Goal: Task Accomplishment & Management: Use online tool/utility

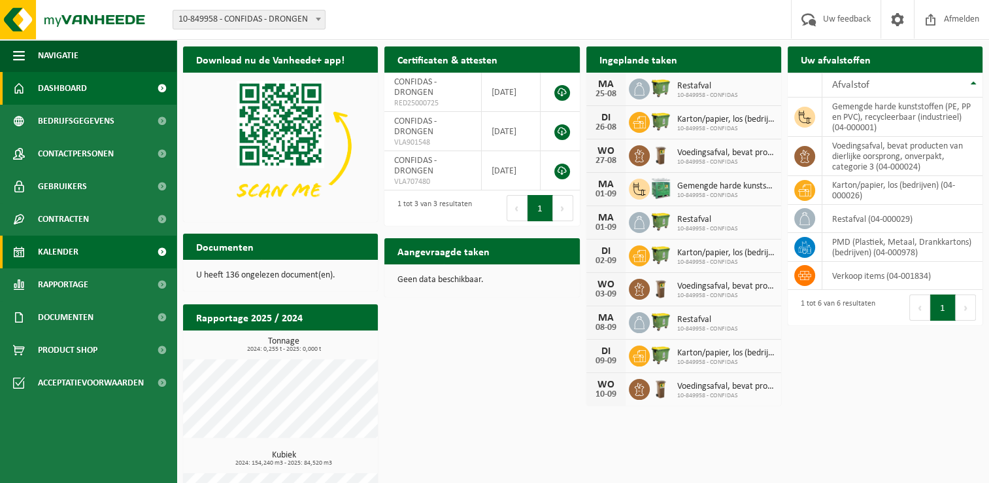
click at [75, 258] on span "Kalender" at bounding box center [58, 251] width 41 height 33
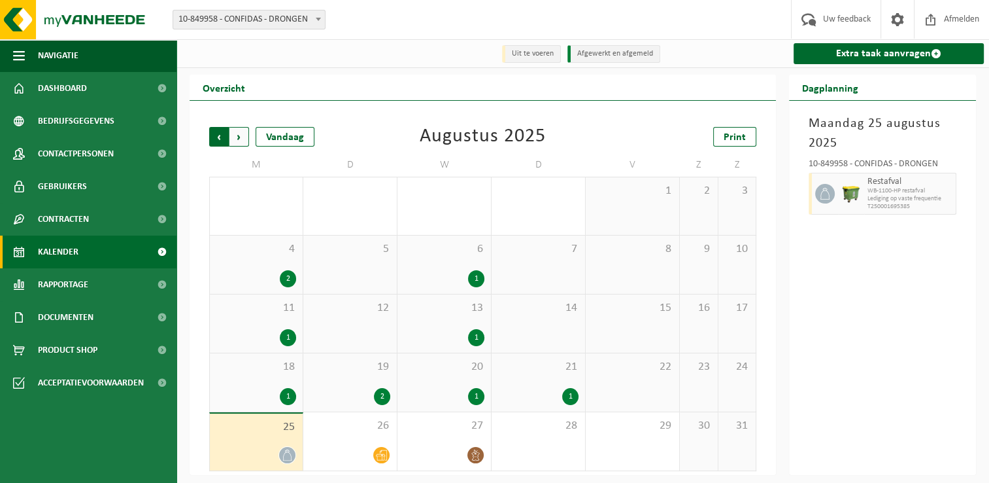
click at [236, 143] on span "Volgende" at bounding box center [240, 137] width 20 height 20
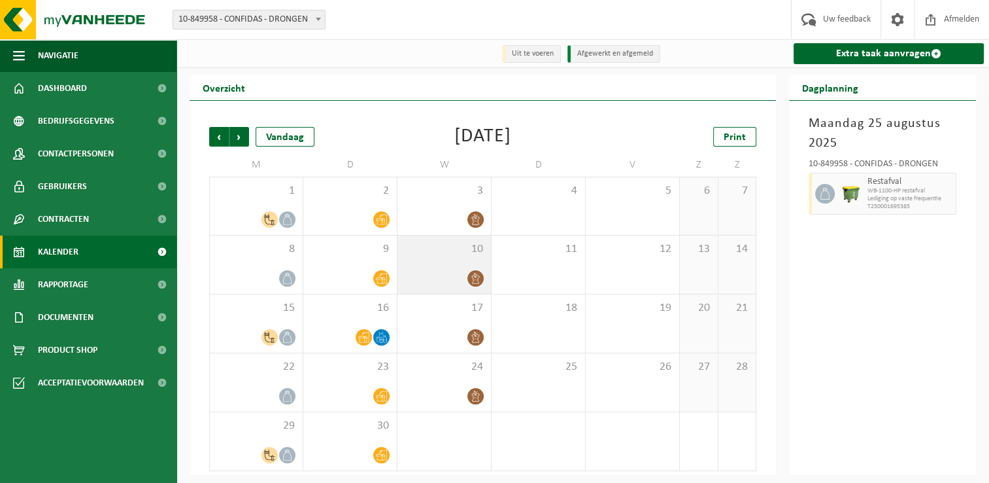
scroll to position [2, 0]
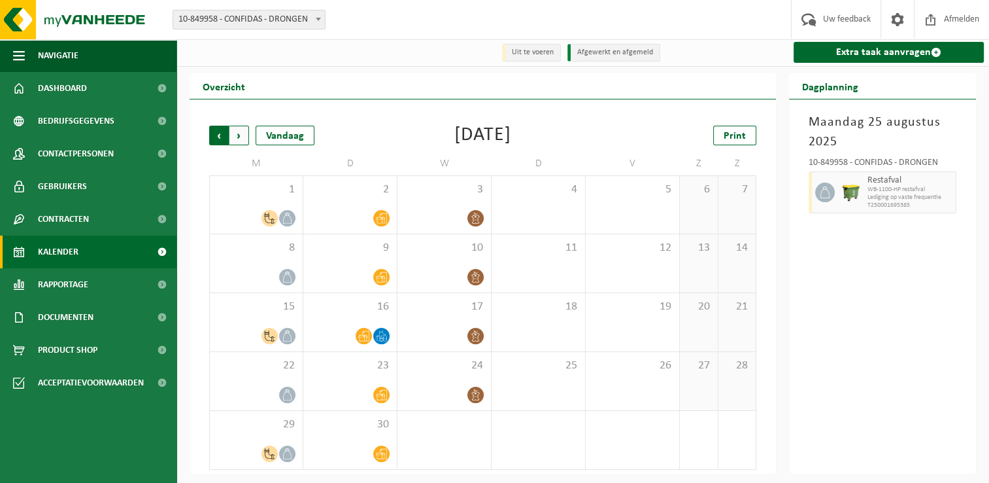
click at [241, 133] on span "Volgende" at bounding box center [240, 136] width 20 height 20
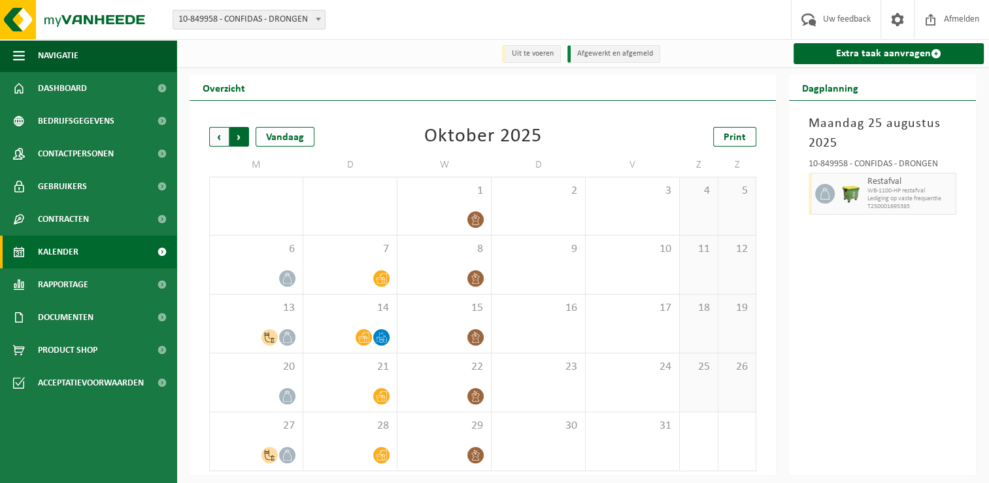
scroll to position [0, 0]
click at [220, 138] on span "Vorige" at bounding box center [219, 137] width 20 height 20
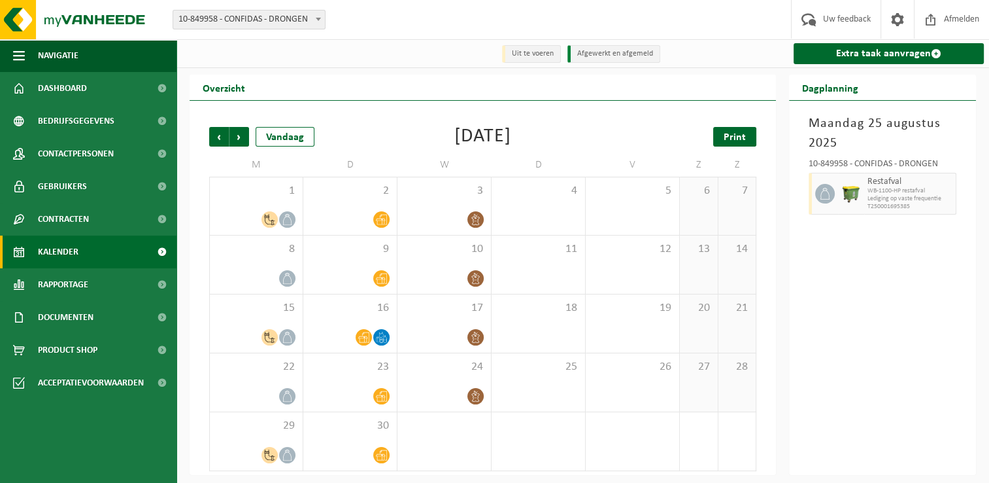
click at [730, 141] on span "Print" at bounding box center [735, 137] width 22 height 10
